Goal: Task Accomplishment & Management: Manage account settings

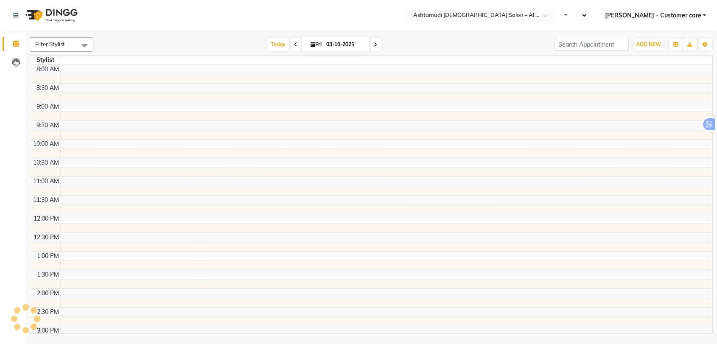
select select "en"
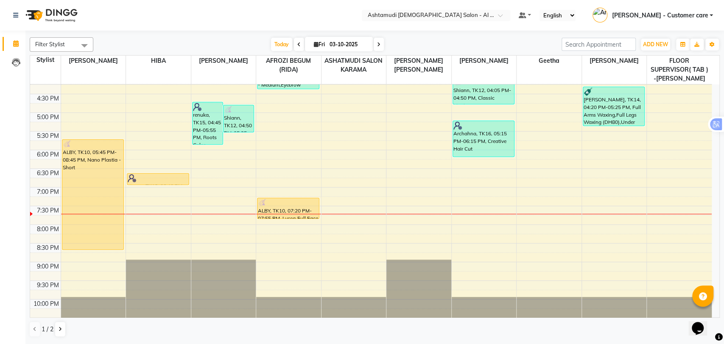
click at [356, 219] on div "9:00 AM 9:30 AM 10:00 AM 10:30 AM 11:00 AM 11:30 AM 12:00 PM 12:30 PM 1:00 PM 1…" at bounding box center [370, 75] width 681 height 522
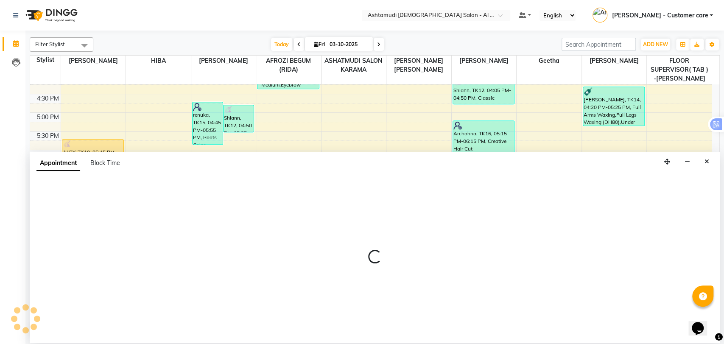
select select "51956"
select select "tentative"
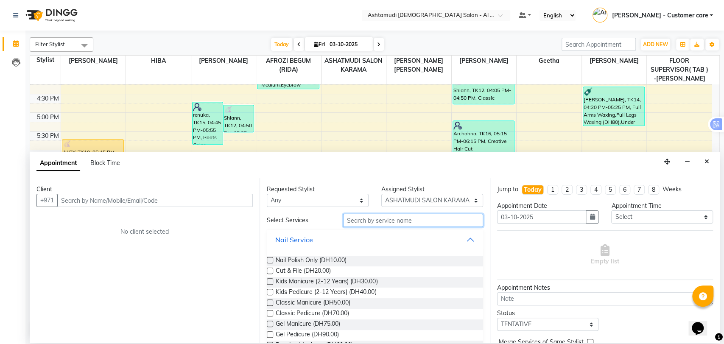
click at [403, 223] on input "text" at bounding box center [413, 220] width 140 height 13
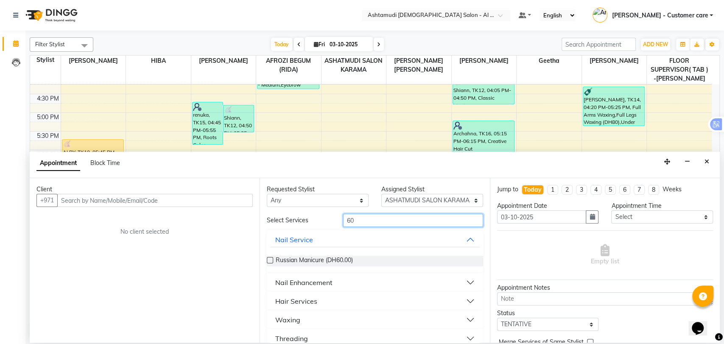
type input "6"
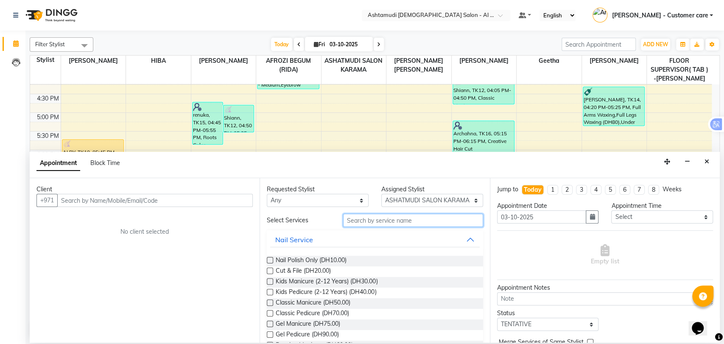
click at [373, 222] on input "text" at bounding box center [413, 220] width 140 height 13
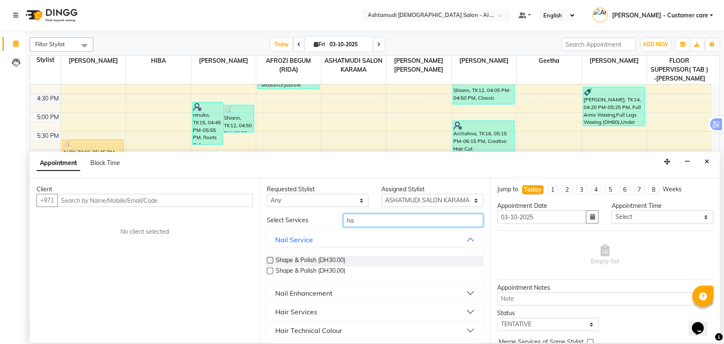
type input "h"
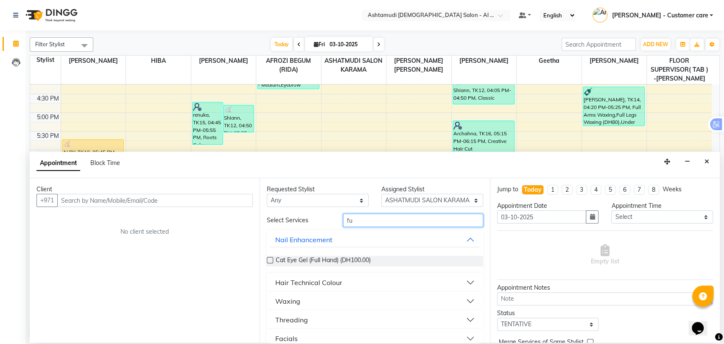
type input "f"
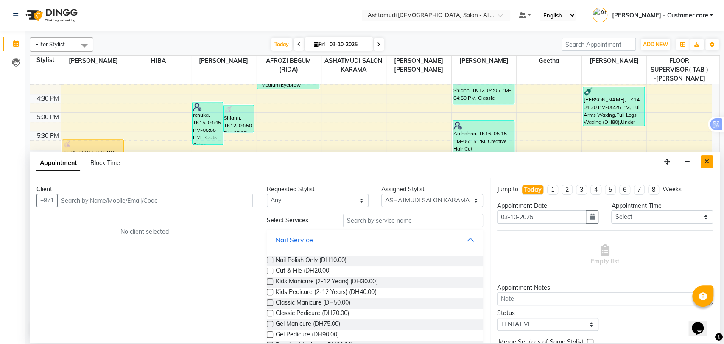
click at [704, 165] on button "Close" at bounding box center [707, 161] width 12 height 13
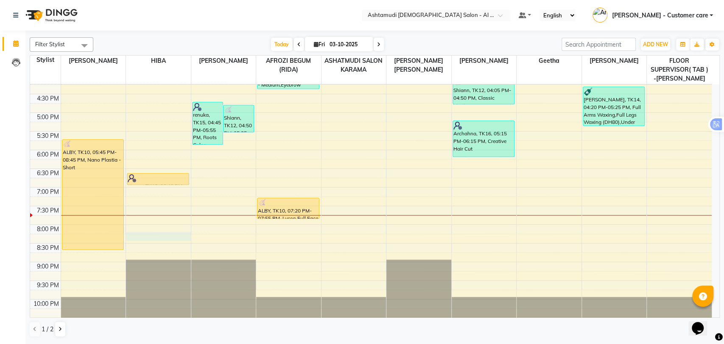
click at [171, 232] on div "9:00 AM 9:30 AM 10:00 AM 10:30 AM 11:00 AM 11:30 AM 12:00 PM 12:30 PM 1:00 PM 1…" at bounding box center [370, 75] width 681 height 522
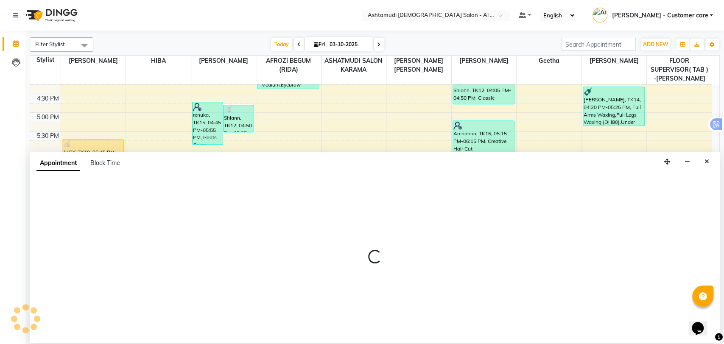
select select "51949"
select select "tentative"
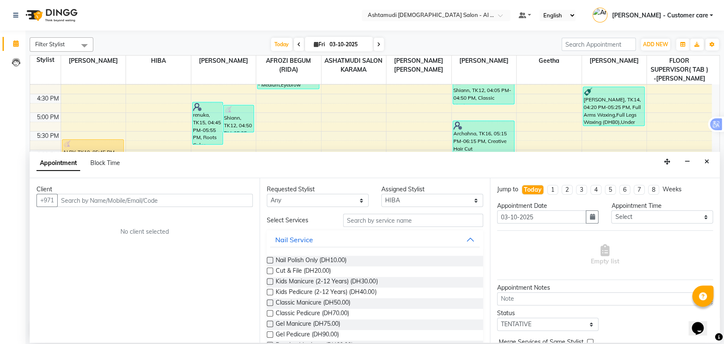
click at [147, 202] on input "text" at bounding box center [154, 200] width 195 height 13
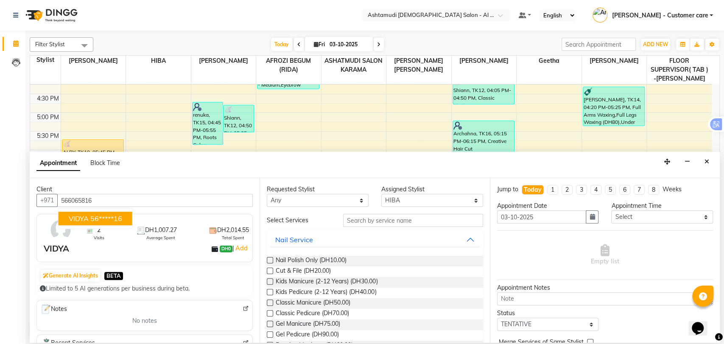
type input "566065816"
click at [367, 220] on input "text" at bounding box center [413, 220] width 140 height 13
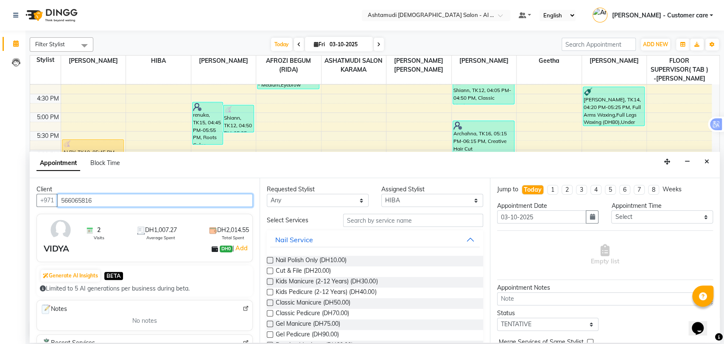
drag, startPoint x: 103, startPoint y: 201, endPoint x: 52, endPoint y: 208, distance: 51.3
click at [52, 208] on div "Client +971 566065816 2 Visits DH1,007.27 Average Spent DH2,014.55 Total Spent …" at bounding box center [145, 260] width 230 height 165
click at [705, 159] on icon "Close" at bounding box center [706, 162] width 5 height 6
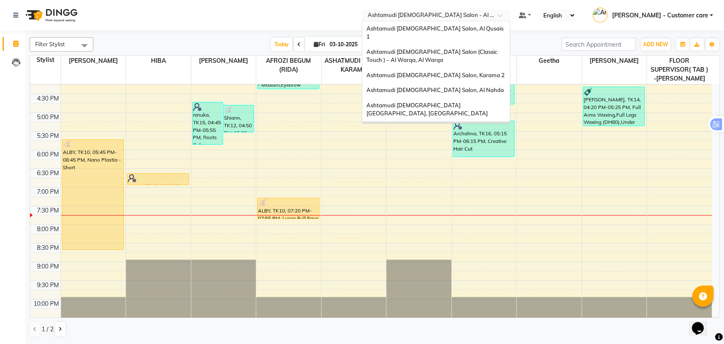
click at [503, 17] on div at bounding box center [436, 16] width 148 height 8
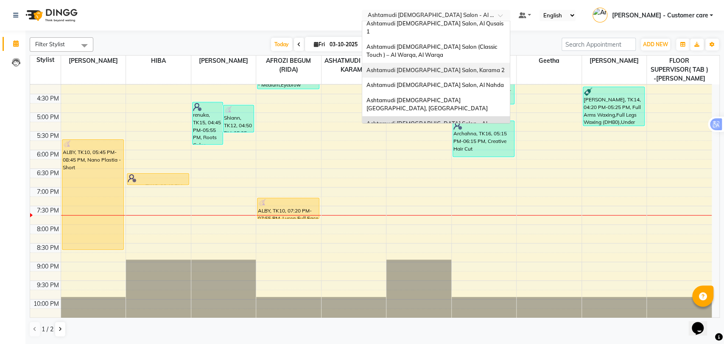
click at [449, 67] on span "Ashtamudi [DEMOGRAPHIC_DATA] Salon, Karama 2" at bounding box center [435, 70] width 138 height 7
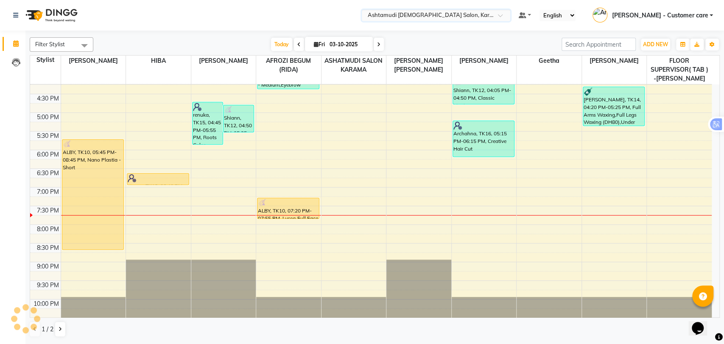
scroll to position [268, 0]
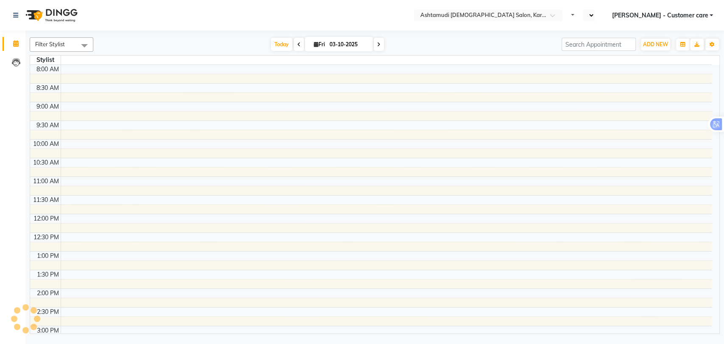
select select "en"
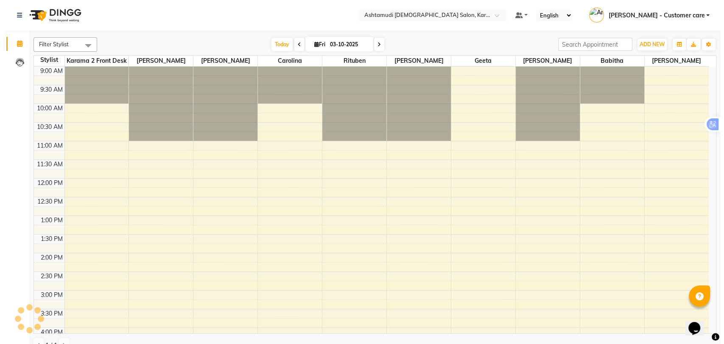
scroll to position [252, 0]
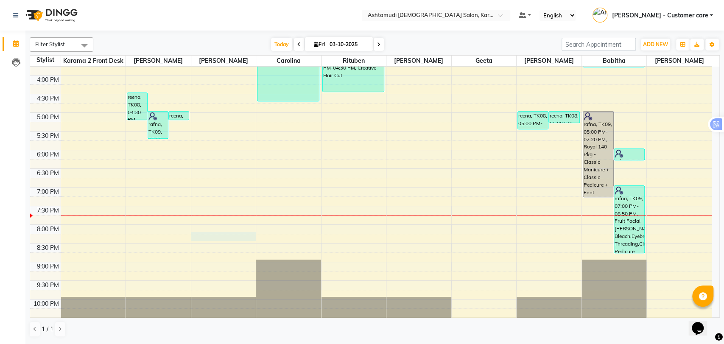
click at [211, 237] on div "9:00 AM 9:30 AM 10:00 AM 10:30 AM 11:00 AM 11:30 AM 12:00 PM 12:30 PM 1:00 PM 1…" at bounding box center [370, 75] width 681 height 522
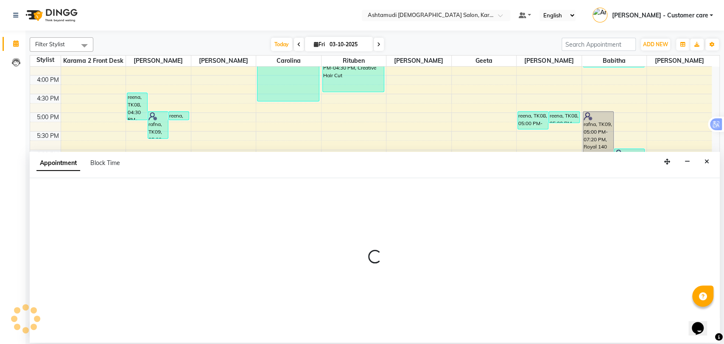
select select "67750"
select select "tentative"
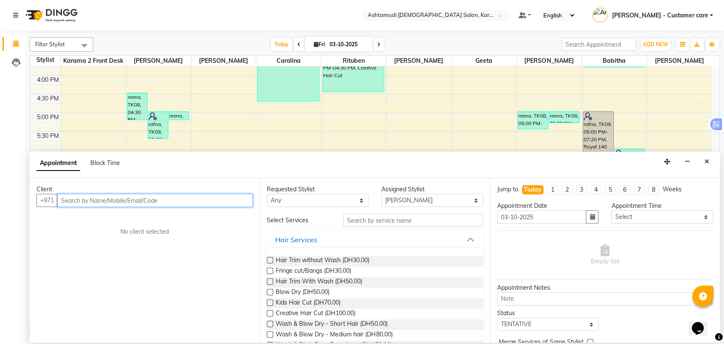
click at [133, 201] on input "text" at bounding box center [154, 200] width 195 height 13
paste input "566065816"
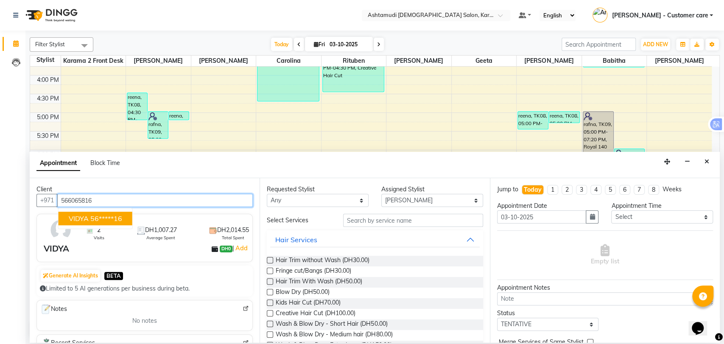
type input "566065816"
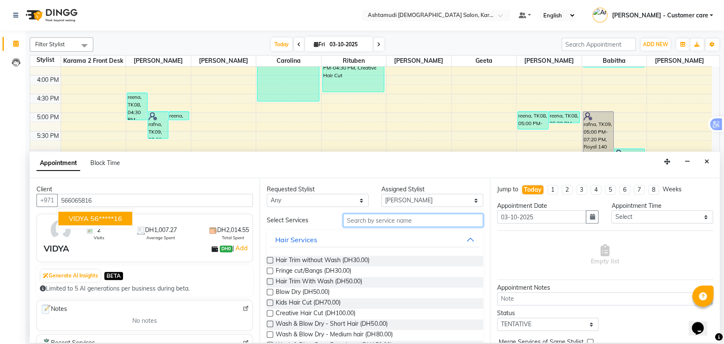
click at [380, 218] on input "text" at bounding box center [413, 220] width 140 height 13
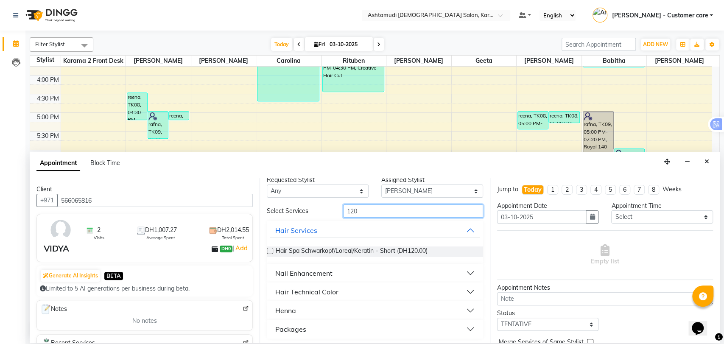
scroll to position [11, 0]
type input "120"
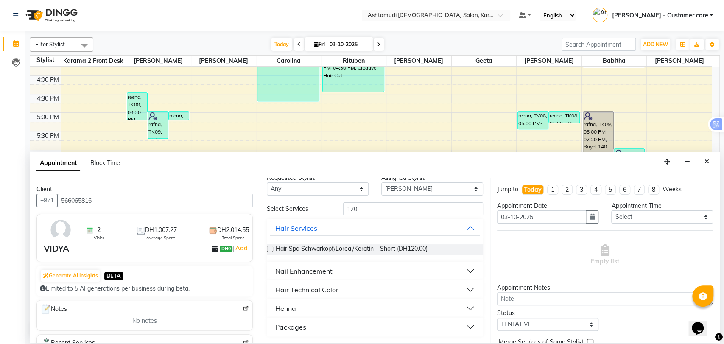
click at [308, 329] on button "Packages" at bounding box center [374, 326] width 209 height 15
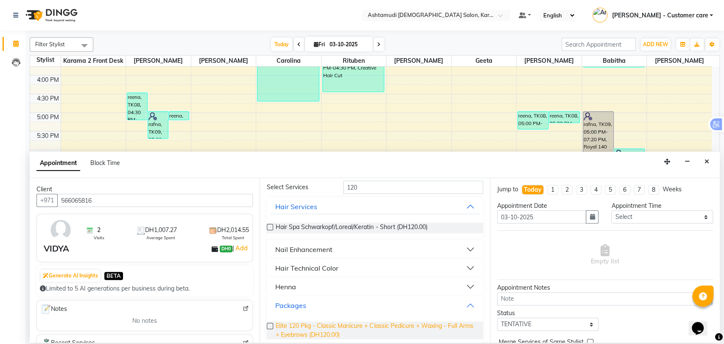
scroll to position [43, 0]
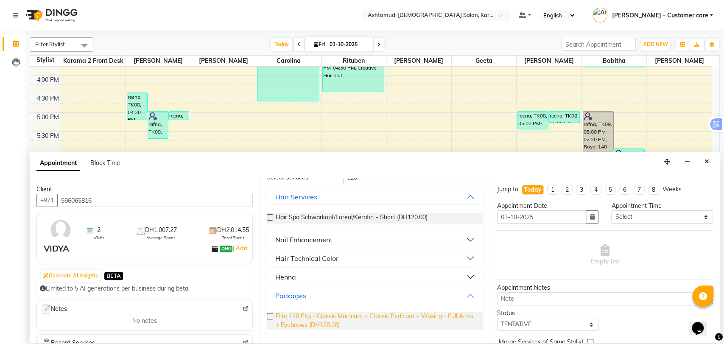
click at [282, 316] on span "Elite 120 Pkg - Classic Manicure + Classic Pedicure + Waxing - Full Arms + Eyeb…" at bounding box center [376, 321] width 200 height 18
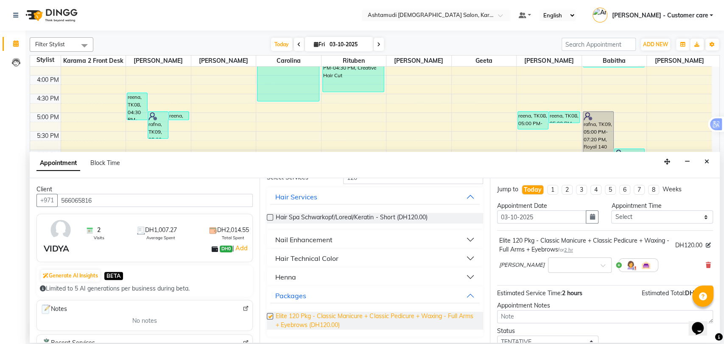
checkbox input "false"
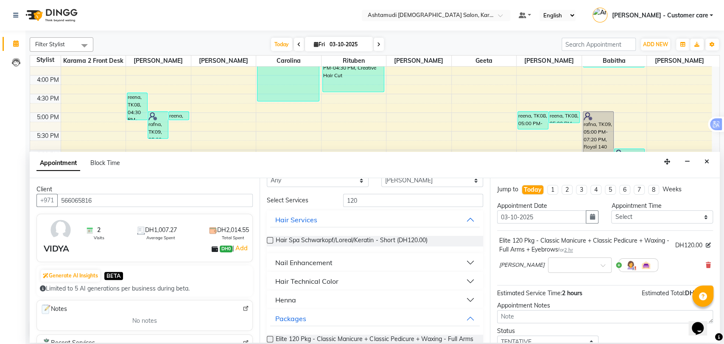
scroll to position [0, 0]
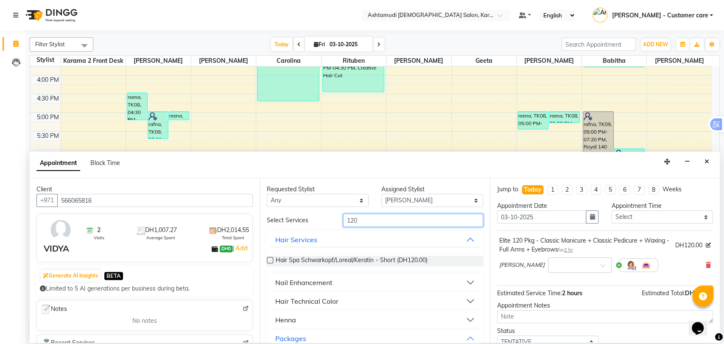
click at [359, 221] on input "120" at bounding box center [413, 220] width 140 height 13
type input "half"
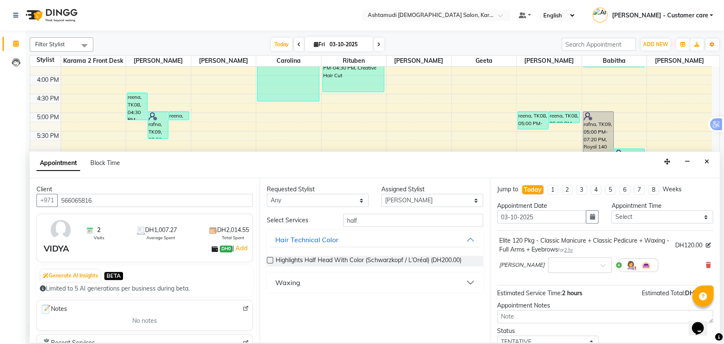
click at [313, 281] on button "Waxing" at bounding box center [374, 282] width 209 height 15
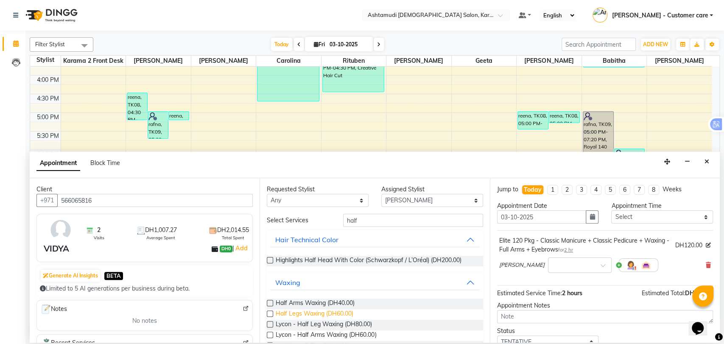
click at [320, 311] on span "Half Legs Waxing (DH60.00)" at bounding box center [315, 314] width 78 height 11
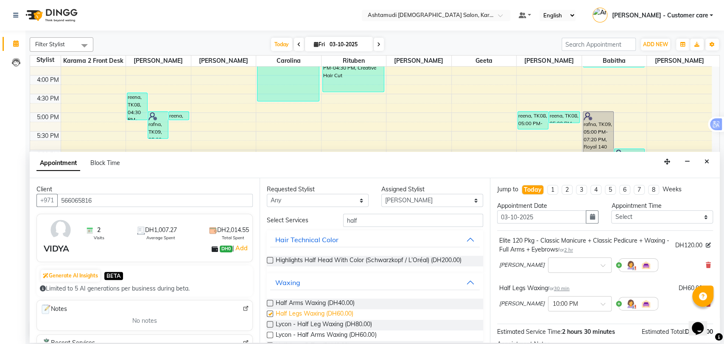
checkbox input "false"
click at [349, 221] on input "half" at bounding box center [413, 220] width 140 height 13
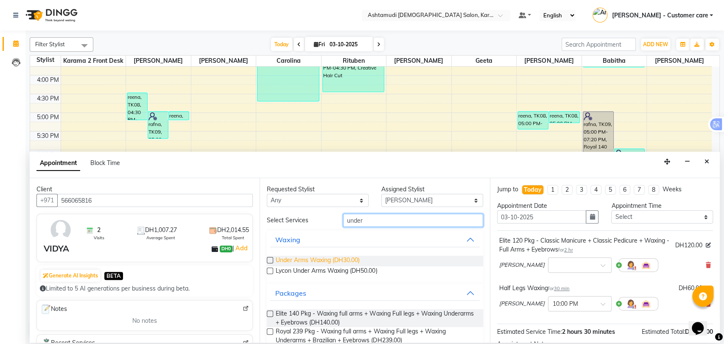
type input "under"
click at [348, 260] on span "Under Arms Waxing (DH30.00)" at bounding box center [318, 261] width 84 height 11
checkbox input "false"
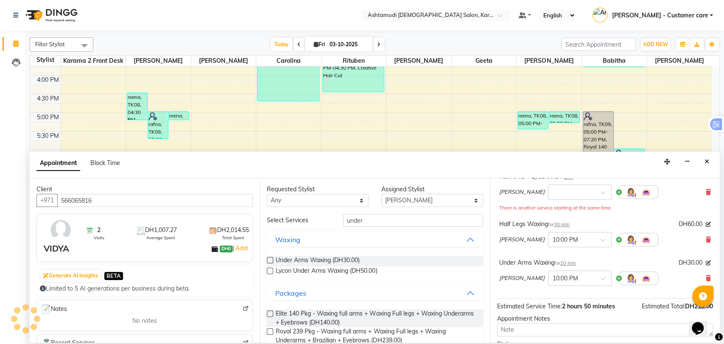
scroll to position [145, 0]
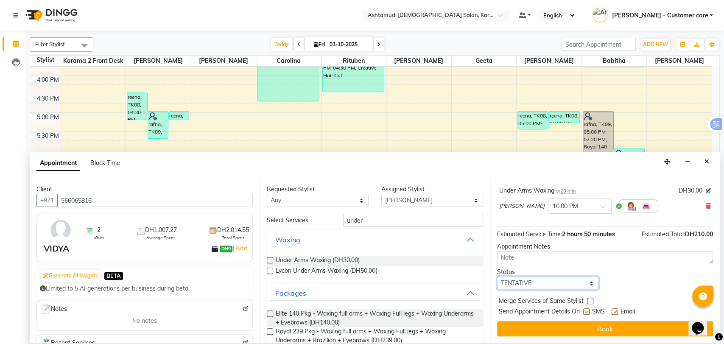
click at [538, 281] on select "Select TENTATIVE CONFIRM CHECK-IN UPCOMING" at bounding box center [548, 282] width 102 height 13
select select "upcoming"
click at [497, 276] on select "Select TENTATIVE CONFIRM CHECK-IN UPCOMING" at bounding box center [548, 282] width 102 height 13
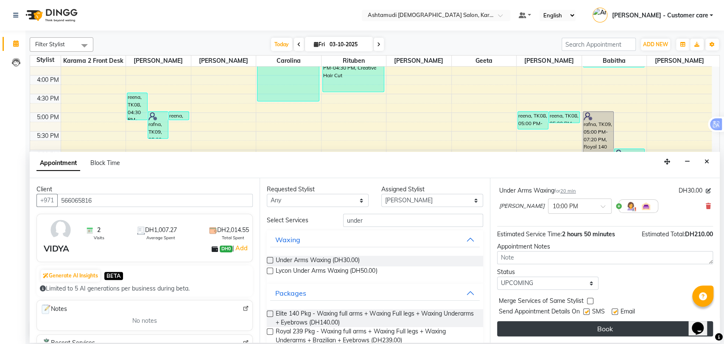
click at [563, 327] on button "Book" at bounding box center [605, 328] width 216 height 15
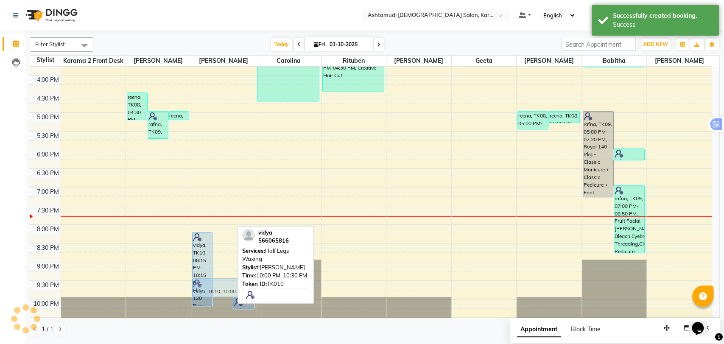
drag, startPoint x: 223, startPoint y: 303, endPoint x: 241, endPoint y: 282, distance: 27.7
click at [241, 282] on div "Filter Stylist Select All Babitha Carolina [PERSON_NAME] Geeta [PERSON_NAME] Ka…" at bounding box center [375, 187] width 690 height 307
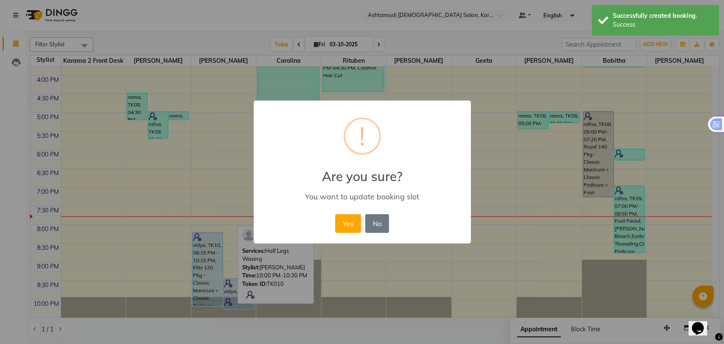
drag, startPoint x: 232, startPoint y: 303, endPoint x: 236, endPoint y: 272, distance: 31.2
click at [236, 272] on div "× ! Are you sure? You want to update booking slot Yes No No" at bounding box center [362, 172] width 724 height 344
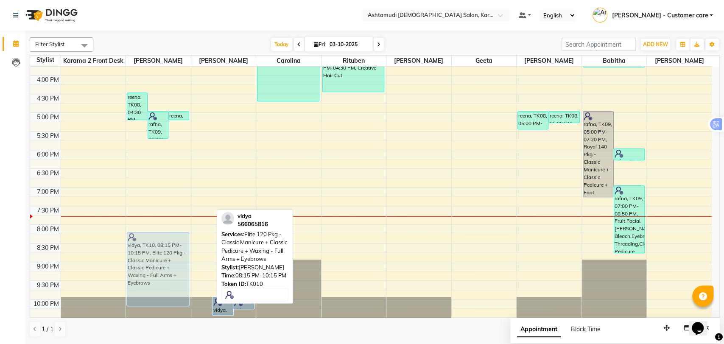
drag, startPoint x: 201, startPoint y: 259, endPoint x: 179, endPoint y: 258, distance: 22.1
click at [179, 258] on tr "[PERSON_NAME] , TK01, 11:00 AM-02:00 PM, Keratin Treatment - Short thasmi, TK06…" at bounding box center [370, 75] width 681 height 522
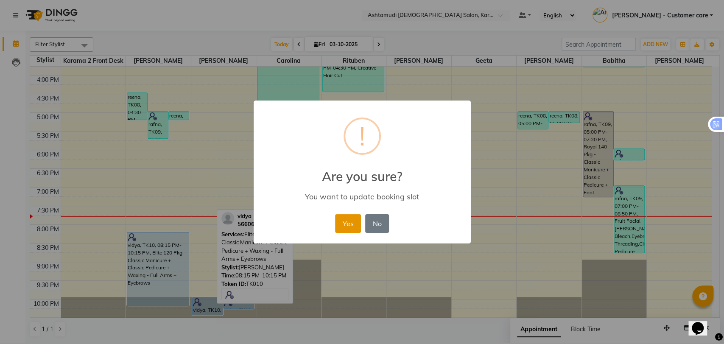
click at [347, 230] on button "Yes" at bounding box center [348, 223] width 26 height 19
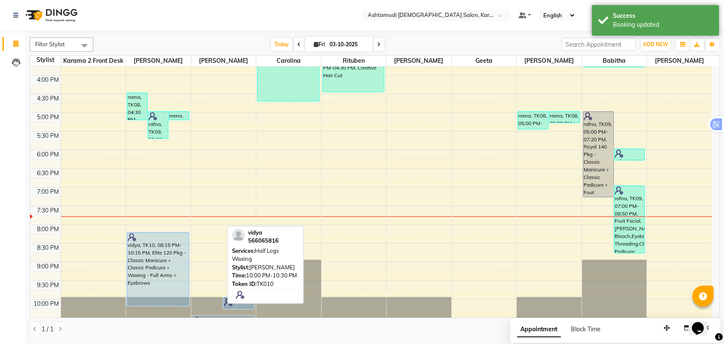
scroll to position [268, 0]
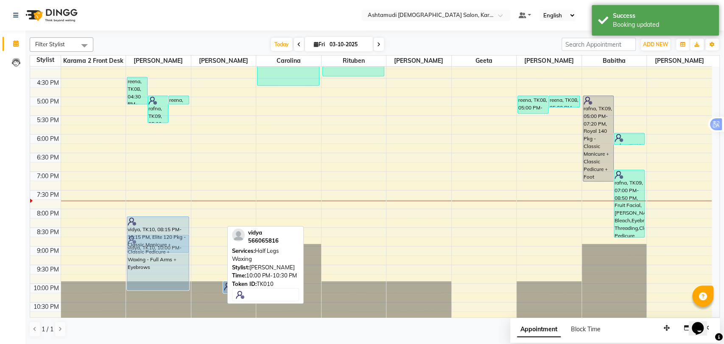
drag, startPoint x: 196, startPoint y: 305, endPoint x: 179, endPoint y: 248, distance: 60.2
click at [177, 248] on tr "[PERSON_NAME] , TK01, 11:00 AM-02:00 PM, Keratin Treatment - Short thasmi, TK06…" at bounding box center [370, 60] width 681 height 522
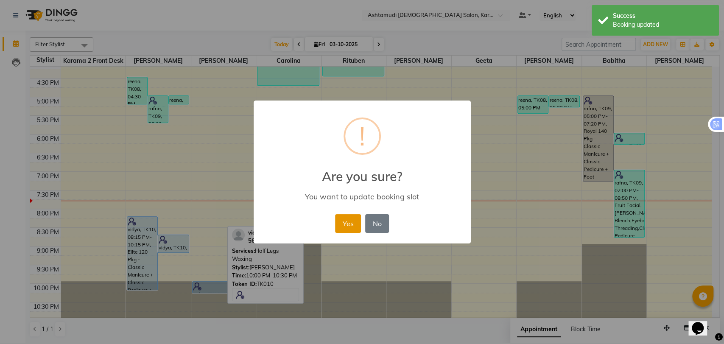
click at [352, 215] on button "Yes" at bounding box center [348, 223] width 26 height 19
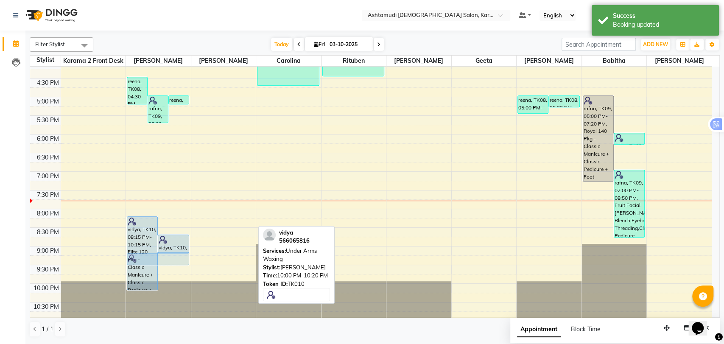
drag, startPoint x: 214, startPoint y: 288, endPoint x: 176, endPoint y: 263, distance: 45.3
click at [176, 263] on tr "[PERSON_NAME] , TK01, 11:00 AM-02:00 PM, Keratin Treatment - Short thasmi, TK06…" at bounding box center [370, 60] width 681 height 522
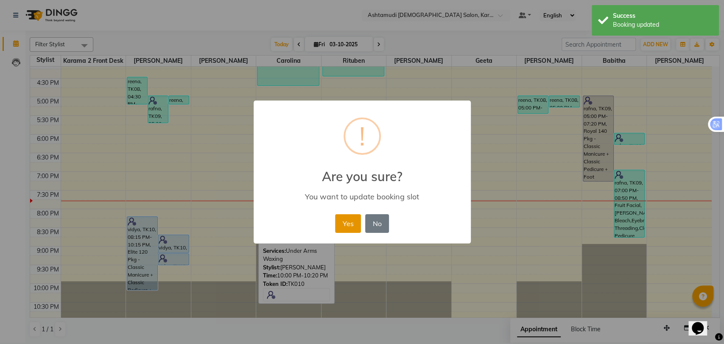
click at [349, 225] on button "Yes" at bounding box center [348, 223] width 26 height 19
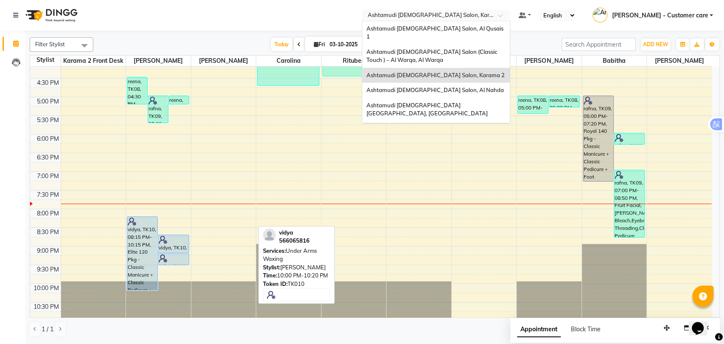
click at [424, 17] on input "text" at bounding box center [427, 16] width 123 height 8
click at [419, 34] on div "Ashtamudi [DEMOGRAPHIC_DATA] Salon, Al Qusais 1" at bounding box center [436, 32] width 148 height 23
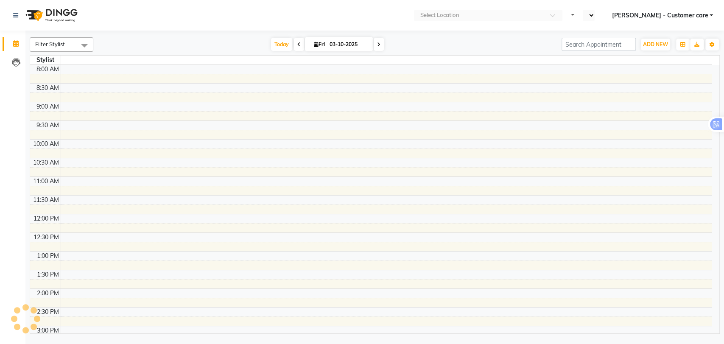
select select "en"
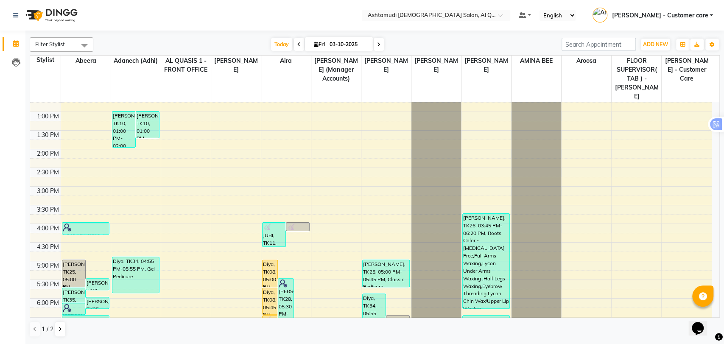
scroll to position [214, 0]
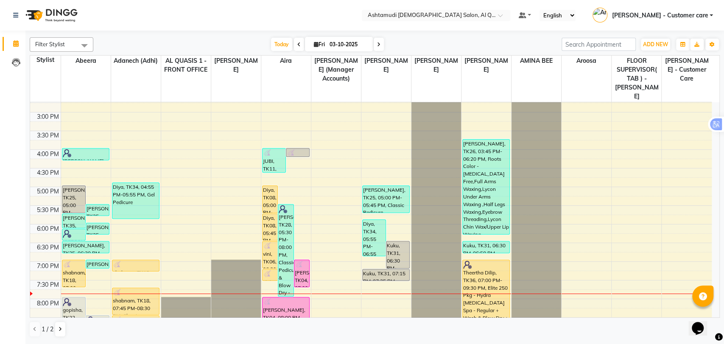
click at [377, 43] on icon at bounding box center [378, 44] width 3 height 5
type input "04-10-2025"
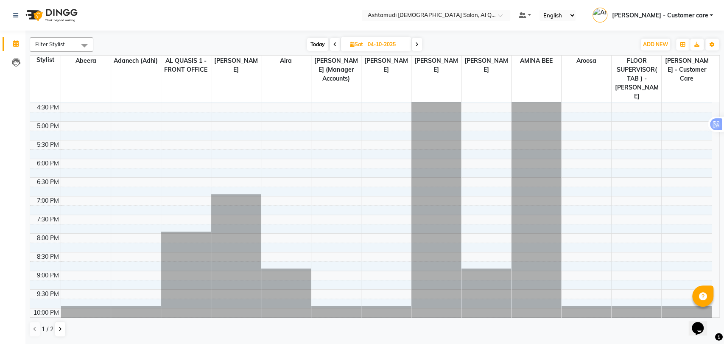
scroll to position [286, 0]
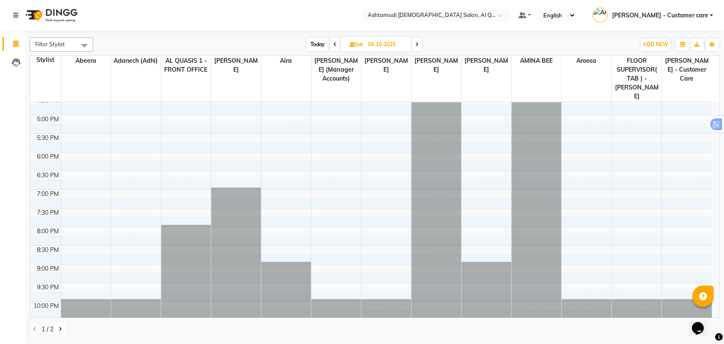
click at [61, 327] on icon at bounding box center [60, 329] width 3 height 5
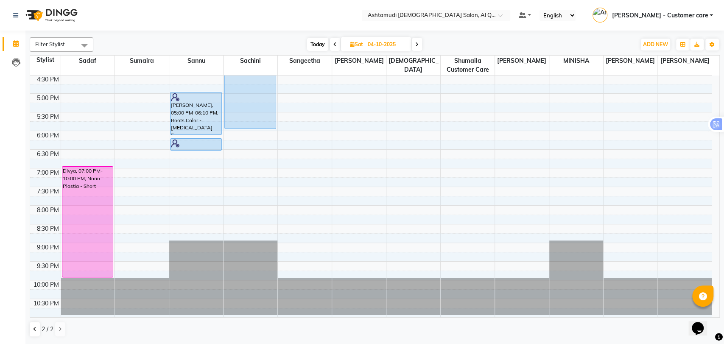
scroll to position [277, 0]
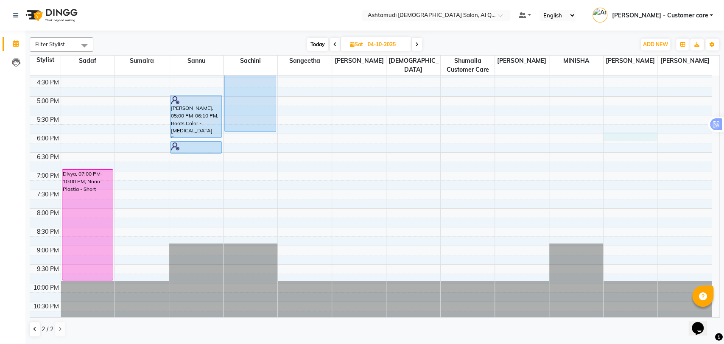
click at [619, 140] on div "9:00 AM 9:30 AM 10:00 AM 10:30 AM 11:00 AM 11:30 AM 12:00 PM 12:30 PM 1:00 PM 1…" at bounding box center [370, 59] width 681 height 522
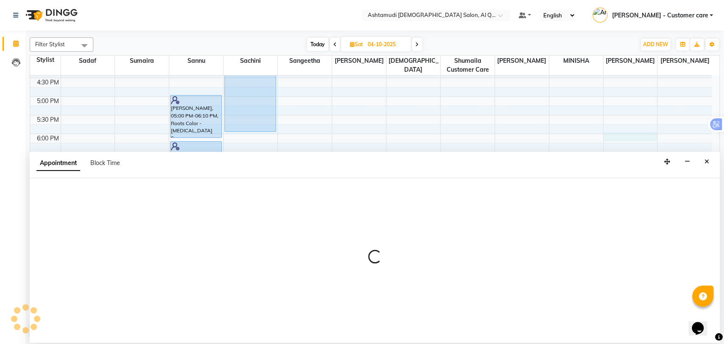
select select "90737"
select select "1080"
select select "tentative"
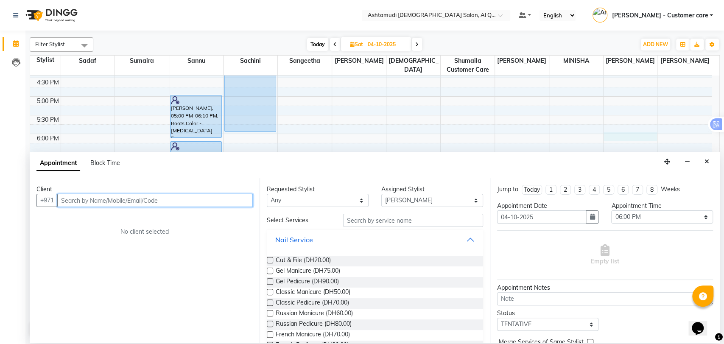
click at [92, 201] on input "text" at bounding box center [154, 200] width 195 height 13
paste input "0503587539"
click at [64, 201] on input "0503587539" at bounding box center [137, 200] width 160 height 13
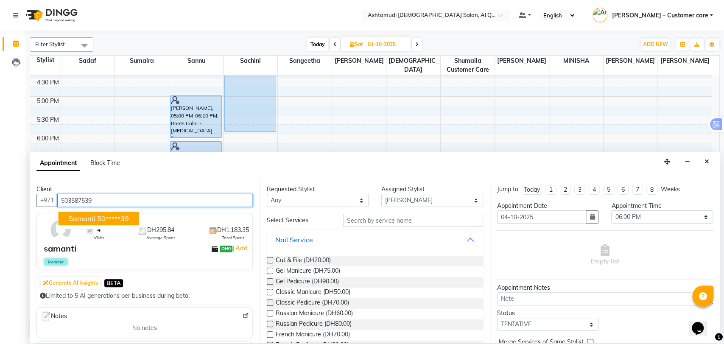
type input "503587539"
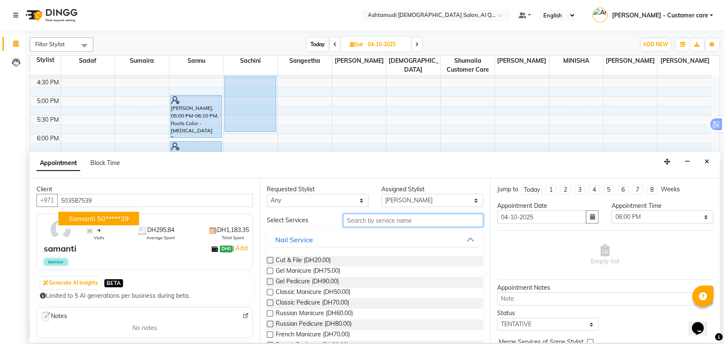
click at [393, 222] on input "text" at bounding box center [413, 220] width 140 height 13
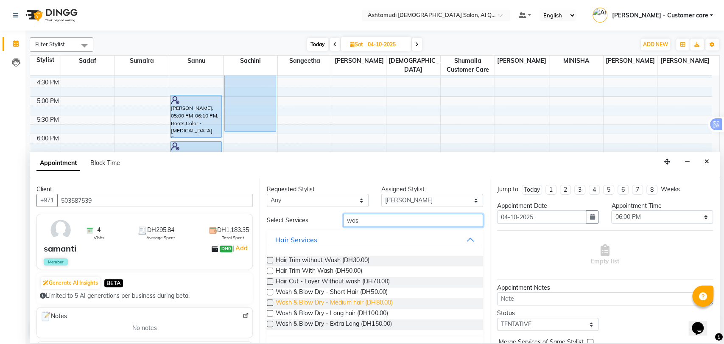
type input "was"
click at [352, 299] on span "Wash & Blow Dry - Medium hair (DH80.00)" at bounding box center [334, 303] width 117 height 11
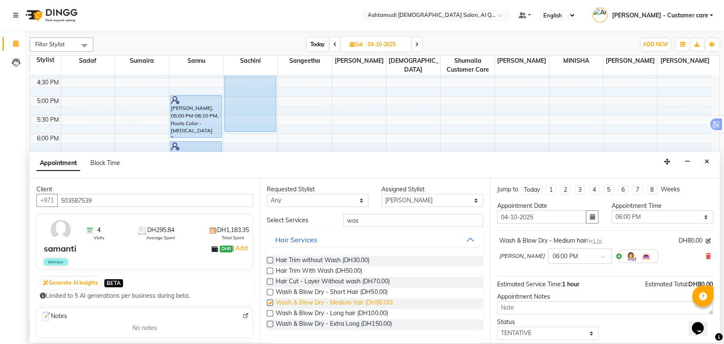
checkbox input "false"
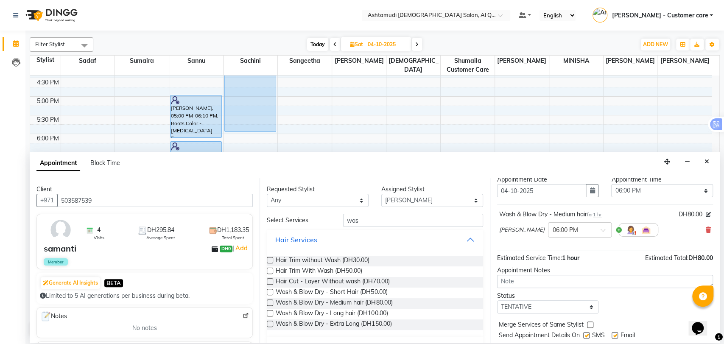
scroll to position [50, 0]
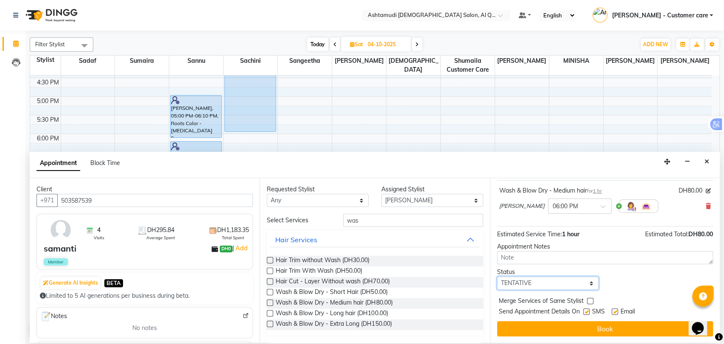
click at [559, 287] on select "Select TENTATIVE CONFIRM UPCOMING" at bounding box center [548, 282] width 102 height 13
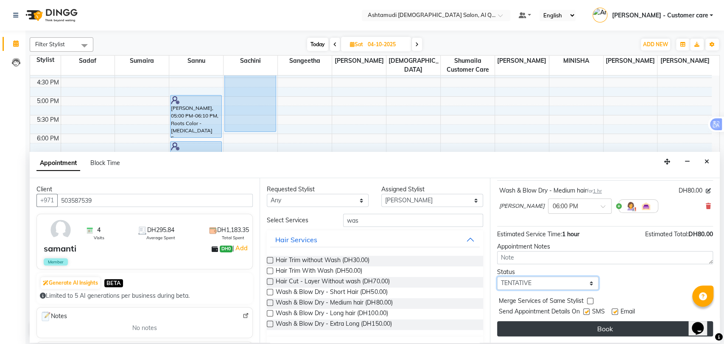
select select "upcoming"
click at [497, 276] on select "Select TENTATIVE CONFIRM UPCOMING" at bounding box center [548, 282] width 102 height 13
click at [552, 325] on button "Book" at bounding box center [605, 328] width 216 height 15
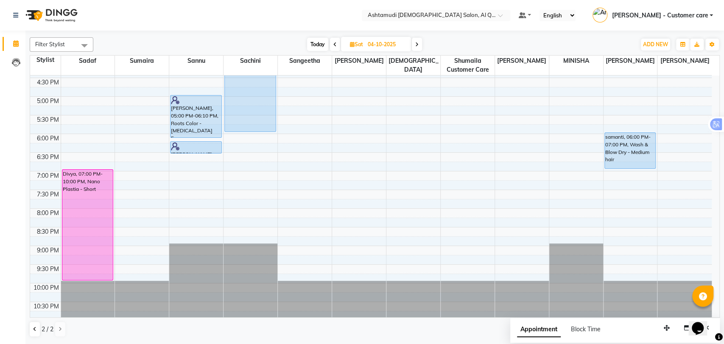
click at [314, 41] on span "Today" at bounding box center [317, 44] width 21 height 13
type input "03-10-2025"
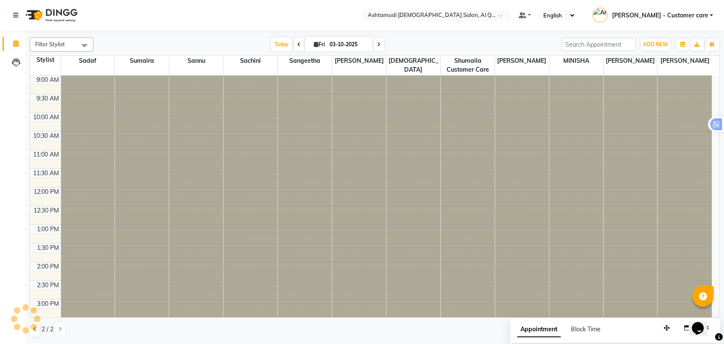
scroll to position [277, 0]
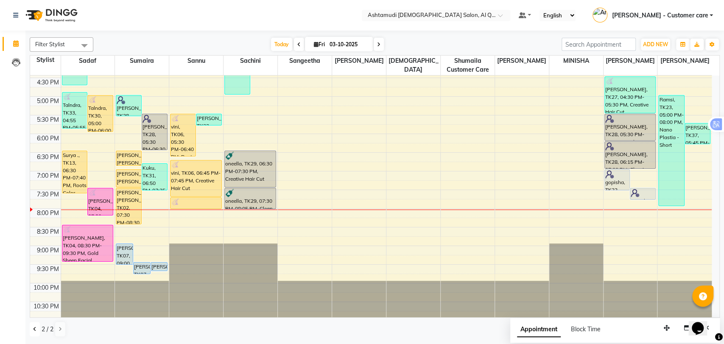
click at [34, 330] on icon at bounding box center [34, 329] width 3 height 5
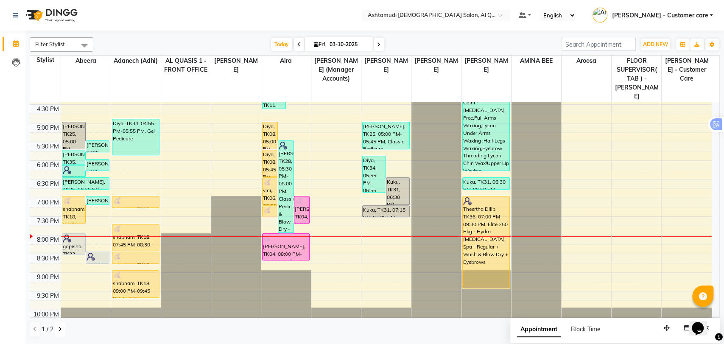
click at [59, 328] on icon at bounding box center [60, 329] width 3 height 5
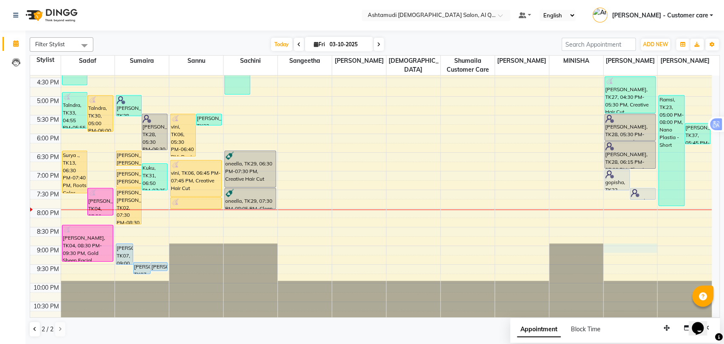
click at [622, 251] on div "9:00 AM 9:30 AM 10:00 AM 10:30 AM 11:00 AM 11:30 AM 12:00 PM 12:30 PM 1:00 PM 1…" at bounding box center [370, 59] width 681 height 522
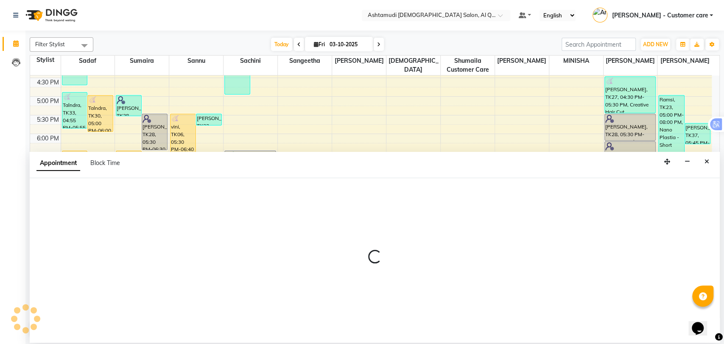
select select "90737"
select select "tentative"
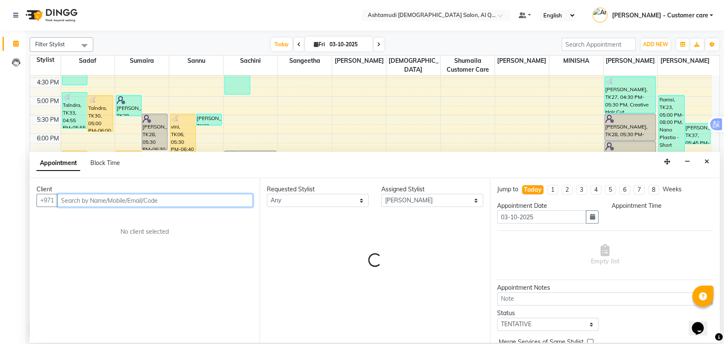
select select "1260"
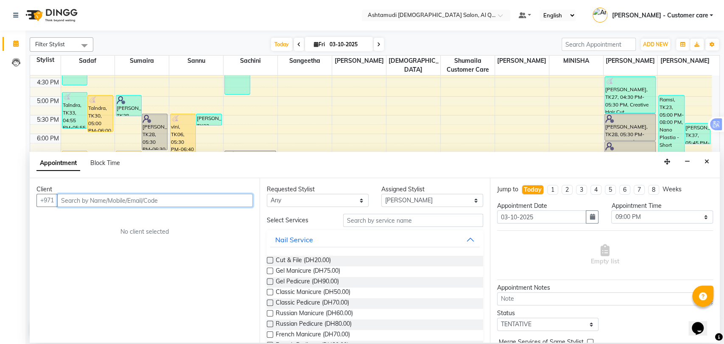
click at [102, 203] on input "text" at bounding box center [154, 200] width 195 height 13
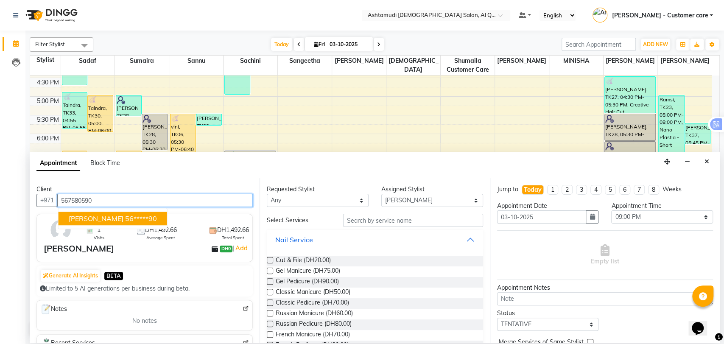
type input "567580590"
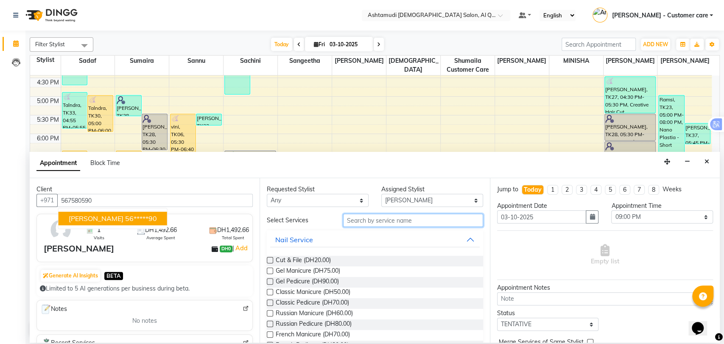
click at [388, 219] on input "text" at bounding box center [413, 220] width 140 height 13
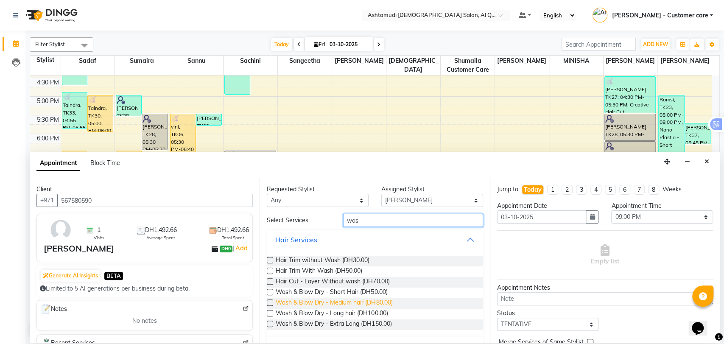
type input "was"
click at [367, 304] on span "Wash & Blow Dry - Medium hair (DH80.00)" at bounding box center [334, 303] width 117 height 11
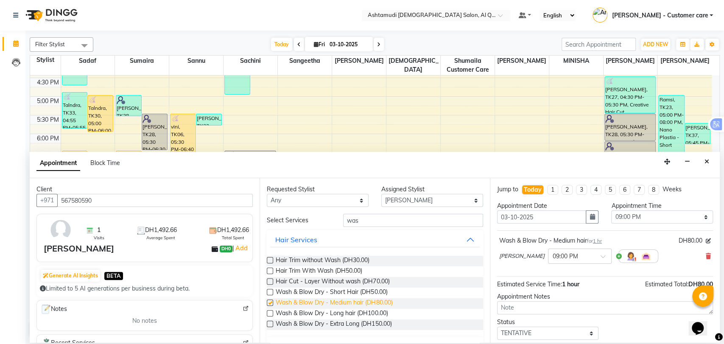
checkbox input "false"
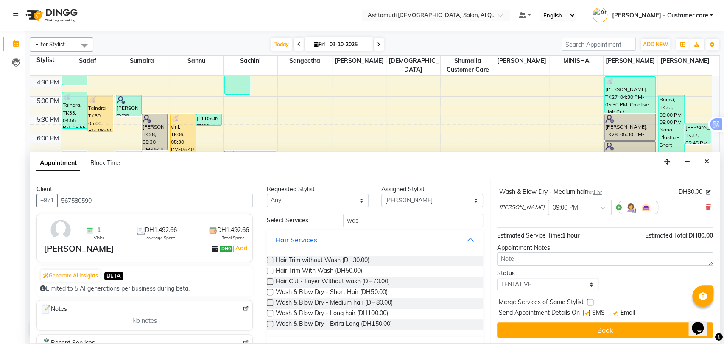
scroll to position [50, 0]
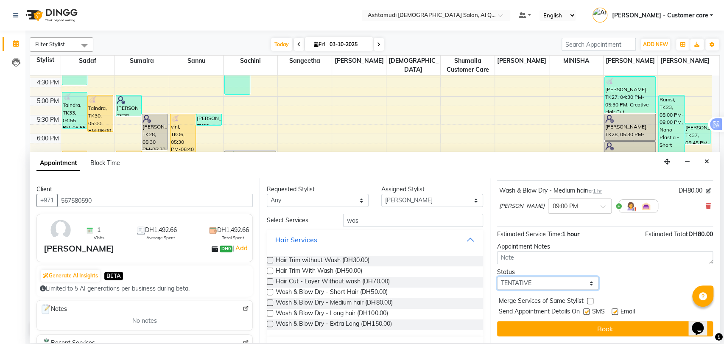
click at [553, 283] on select "Select TENTATIVE CONFIRM CHECK-IN UPCOMING" at bounding box center [548, 282] width 102 height 13
select select "upcoming"
click at [497, 276] on select "Select TENTATIVE CONFIRM CHECK-IN UPCOMING" at bounding box center [548, 282] width 102 height 13
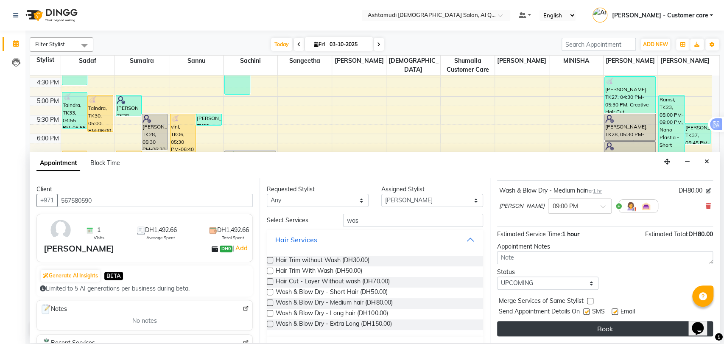
click at [559, 328] on button "Book" at bounding box center [605, 328] width 216 height 15
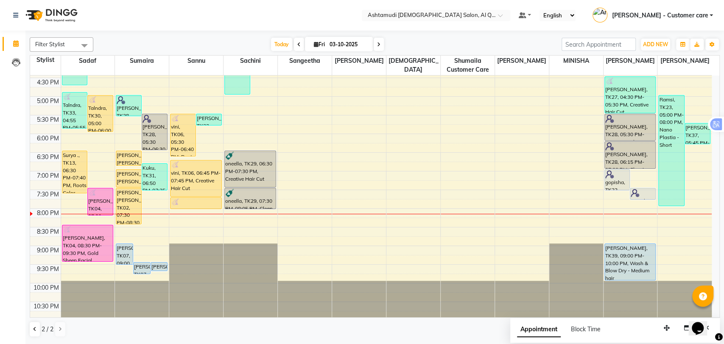
click at [377, 46] on icon at bounding box center [378, 44] width 3 height 5
type input "04-10-2025"
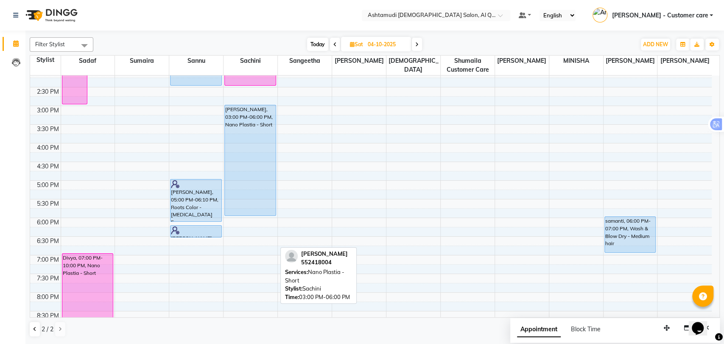
scroll to position [277, 0]
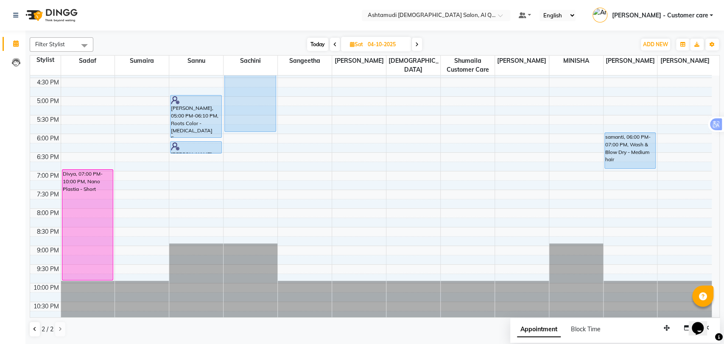
click at [673, 134] on div "9:00 AM 9:30 AM 10:00 AM 10:30 AM 11:00 AM 11:30 AM 12:00 PM 12:30 PM 1:00 PM 1…" at bounding box center [370, 59] width 681 height 522
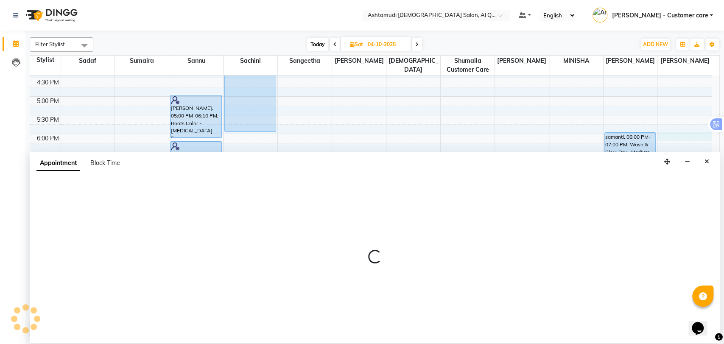
select select "91949"
select select "1080"
select select "tentative"
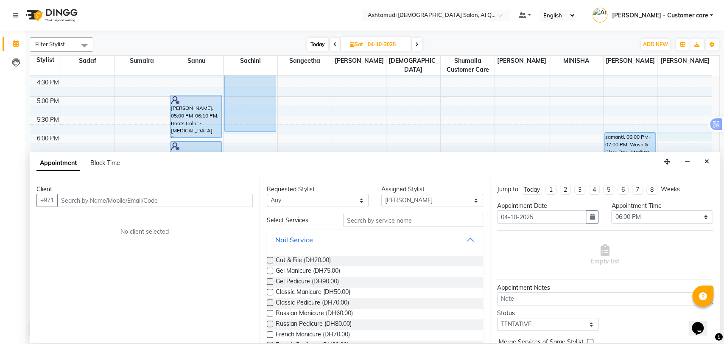
click at [106, 193] on div "Client" at bounding box center [144, 189] width 216 height 9
click at [104, 200] on input "text" at bounding box center [154, 200] width 195 height 13
paste input "0545659985"
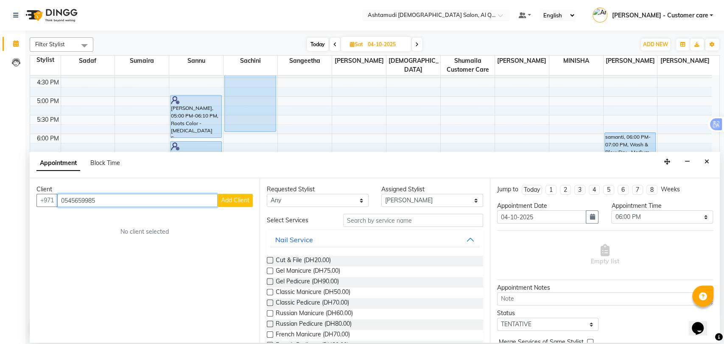
click at [64, 198] on input "0545659985" at bounding box center [137, 200] width 160 height 13
type input "545659985"
click at [228, 200] on span "Add Client" at bounding box center [235, 200] width 28 height 8
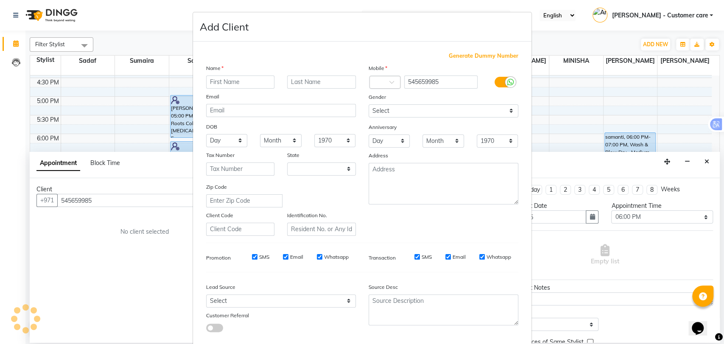
click at [227, 86] on input "text" at bounding box center [240, 81] width 69 height 13
select select "3798"
drag, startPoint x: 227, startPoint y: 81, endPoint x: 242, endPoint y: 83, distance: 15.1
click at [242, 83] on input "Greena Baiju" at bounding box center [240, 81] width 69 height 13
type input "Greena"
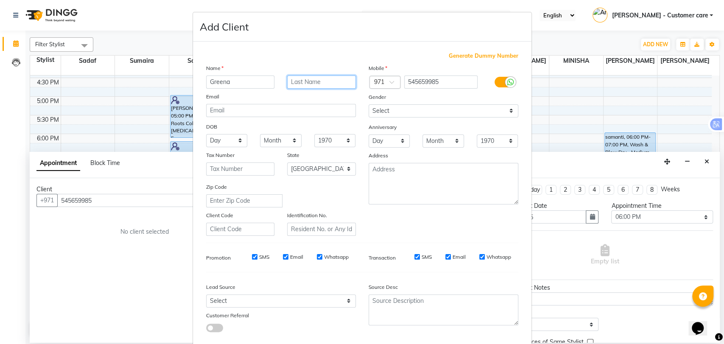
click at [326, 82] on input "text" at bounding box center [321, 81] width 69 height 13
paste input "Baiju"
type input "Baiju"
click at [419, 111] on select "Select Male Female Other Prefer Not To Say" at bounding box center [444, 110] width 150 height 13
select select "female"
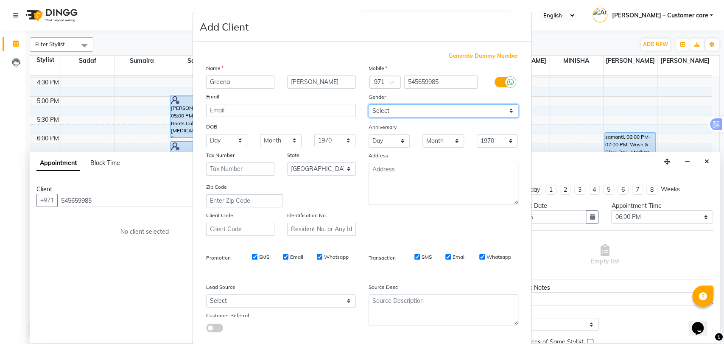
click at [369, 104] on select "Select Male Female Other Prefer Not To Say" at bounding box center [444, 110] width 150 height 13
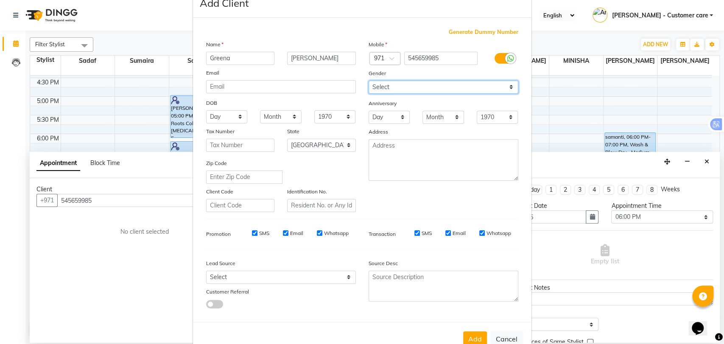
scroll to position [46, 0]
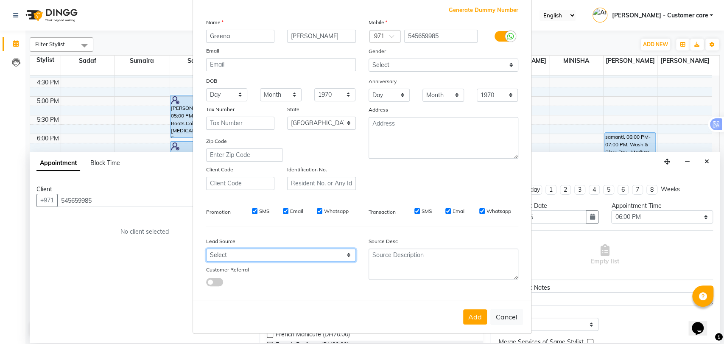
click at [270, 255] on select "Select Walk-in Referral Internet Friend Word of Mouth Advertisement Facebook Ju…" at bounding box center [281, 254] width 150 height 13
select select "47957"
click at [206, 248] on select "Select Walk-in Referral Internet Friend Word of Mouth Advertisement Facebook Ju…" at bounding box center [281, 254] width 150 height 13
drag, startPoint x: 472, startPoint y: 317, endPoint x: 468, endPoint y: 310, distance: 7.6
click at [472, 317] on button "Add" at bounding box center [475, 316] width 24 height 15
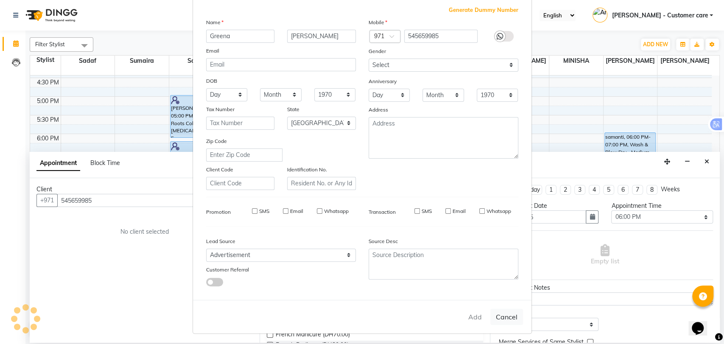
type input "54*****85"
select select
select select "null"
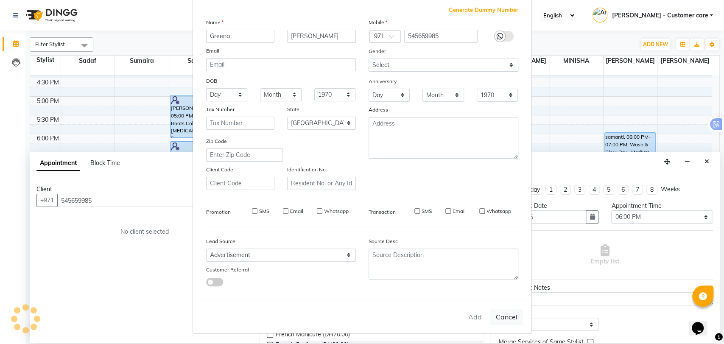
select select
checkbox input "false"
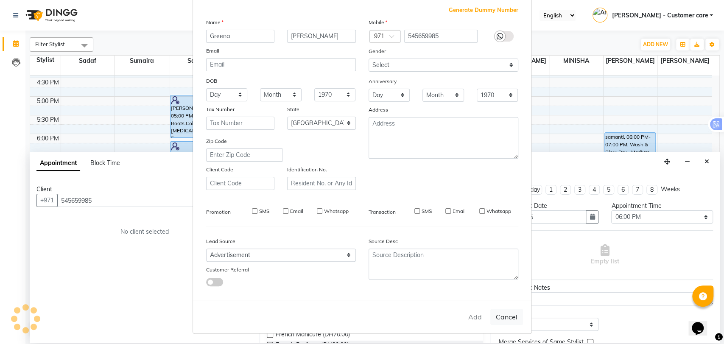
checkbox input "false"
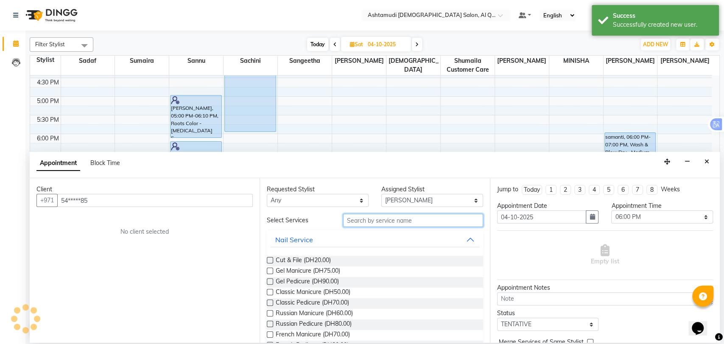
click at [395, 216] on input "text" at bounding box center [413, 220] width 140 height 13
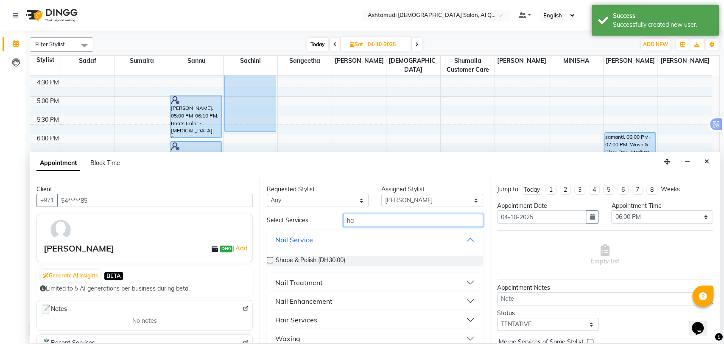
type input "h"
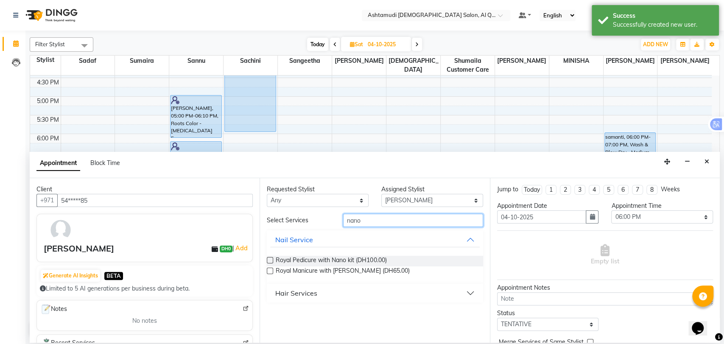
type input "nano"
click at [372, 296] on button "Hair Services" at bounding box center [374, 292] width 209 height 15
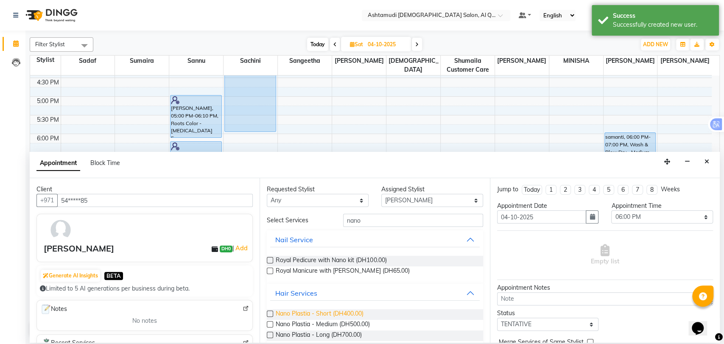
click at [306, 310] on span "Nano Plastia - Short (DH400.00)" at bounding box center [320, 314] width 88 height 11
checkbox input "false"
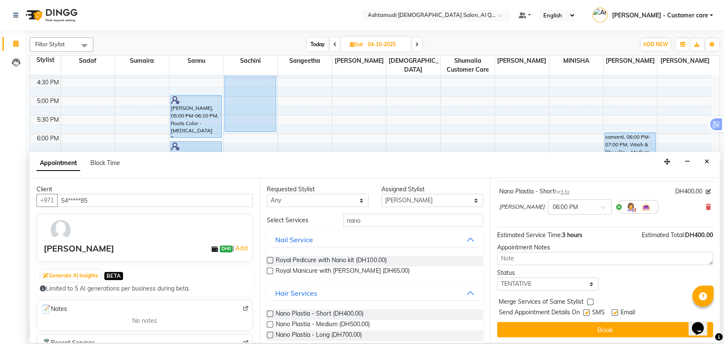
scroll to position [50, 0]
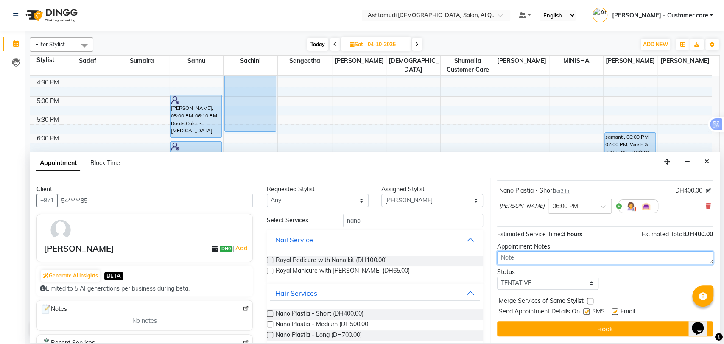
click at [561, 260] on textarea at bounding box center [605, 257] width 216 height 13
type textarea "Roots only"
click at [554, 284] on select "Select TENTATIVE CONFIRM UPCOMING" at bounding box center [548, 282] width 102 height 13
select select "upcoming"
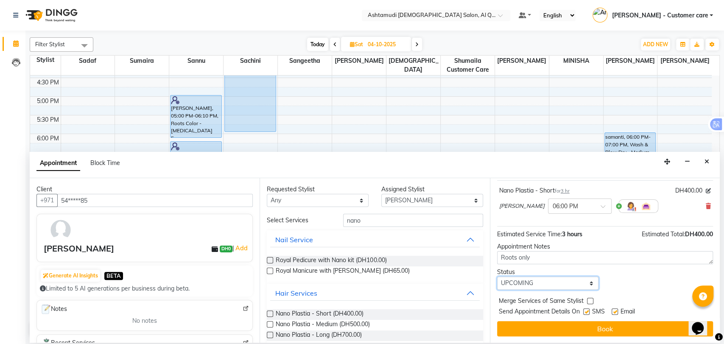
click at [497, 276] on select "Select TENTATIVE CONFIRM UPCOMING" at bounding box center [548, 282] width 102 height 13
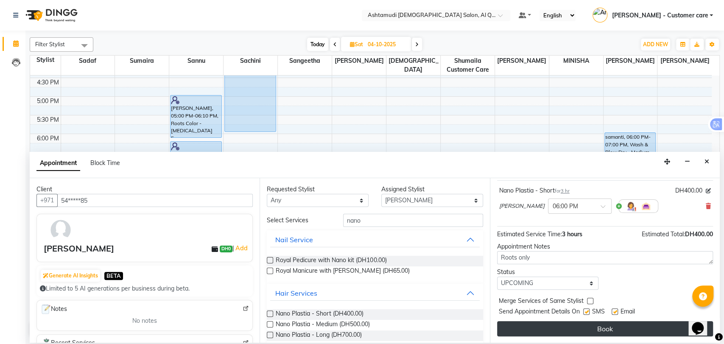
click at [568, 324] on button "Book" at bounding box center [605, 328] width 216 height 15
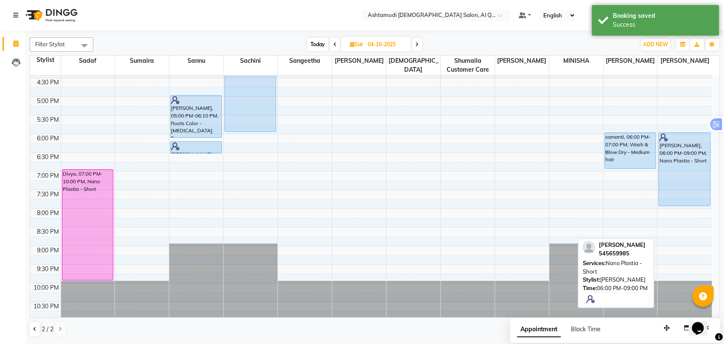
drag, startPoint x: 684, startPoint y: 241, endPoint x: 682, endPoint y: 201, distance: 39.5
click at [682, 201] on div "Greena Baiju, 06:00 PM-09:00 PM, Nano Plastia - Short Greena Baiju, 06:00 PM-09…" at bounding box center [684, 59] width 54 height 522
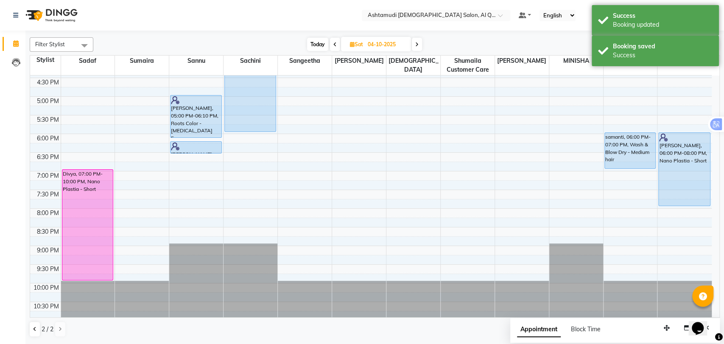
click at [313, 42] on span "Today" at bounding box center [317, 44] width 21 height 13
type input "03-10-2025"
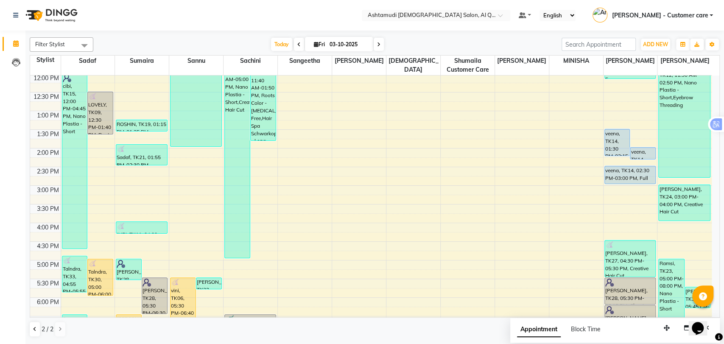
scroll to position [89, 0]
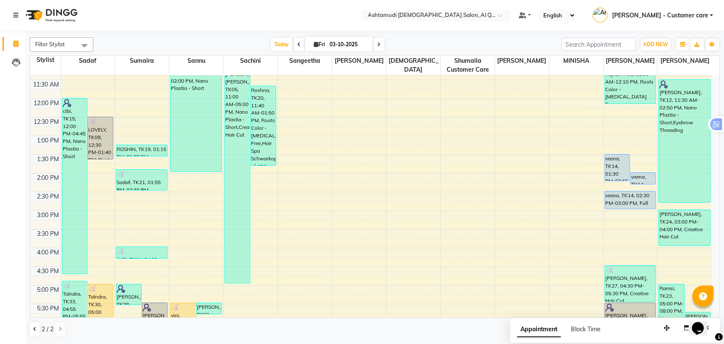
click at [688, 16] on span "[PERSON_NAME] - Customer care" at bounding box center [659, 15] width 96 height 9
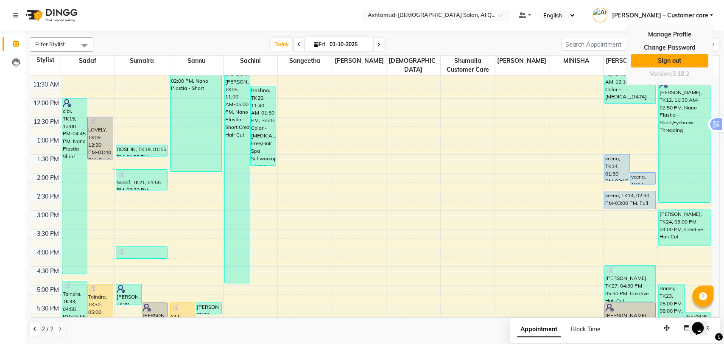
click at [681, 58] on link "Sign out" at bounding box center [670, 60] width 78 height 13
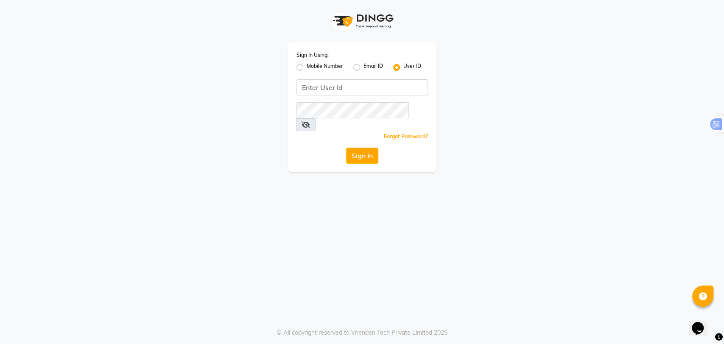
click at [313, 66] on label "Mobile Number" at bounding box center [325, 67] width 36 height 10
click at [312, 66] on input "Mobile Number" at bounding box center [310, 65] width 6 height 6
radio input "true"
radio input "false"
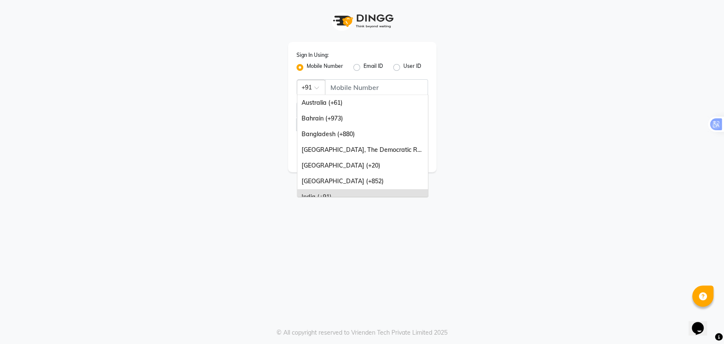
click at [318, 82] on div at bounding box center [311, 86] width 28 height 9
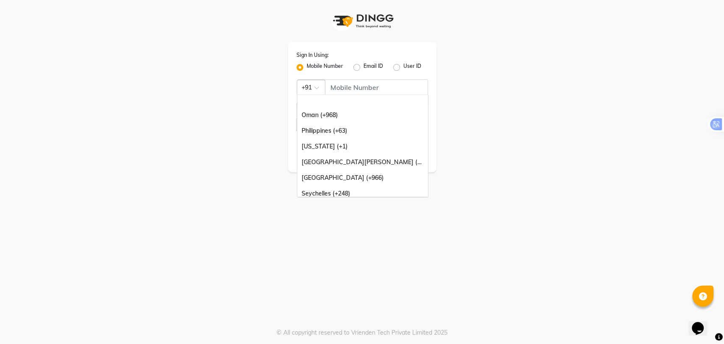
scroll to position [212, 0]
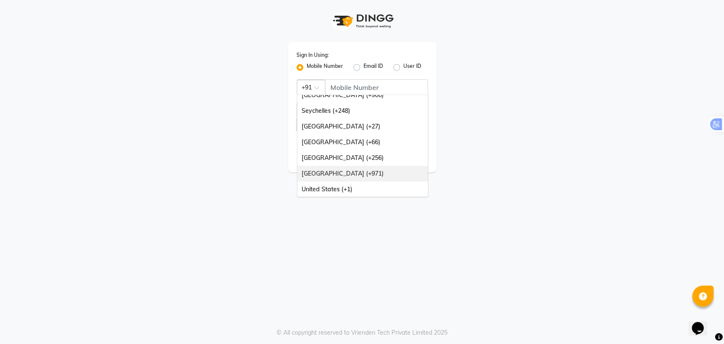
click at [349, 173] on div "United Arab Emirates (+971)" at bounding box center [362, 174] width 131 height 16
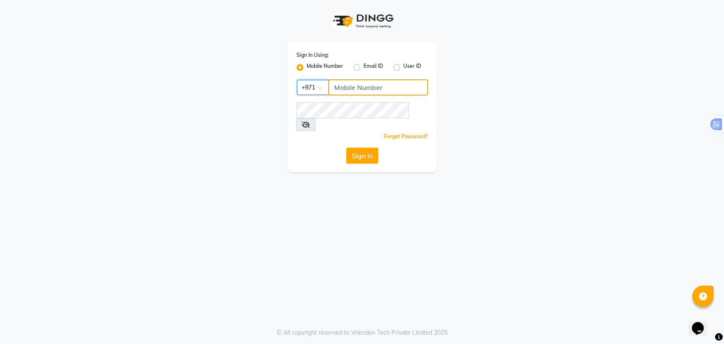
click at [374, 89] on input "Username" at bounding box center [378, 87] width 100 height 16
click at [381, 84] on input "Username" at bounding box center [378, 87] width 100 height 16
type input "544840255"
click at [322, 148] on div "Sign In" at bounding box center [361, 156] width 131 height 16
click at [356, 148] on button "Sign In" at bounding box center [362, 156] width 32 height 16
